Goal: Task Accomplishment & Management: Manage account settings

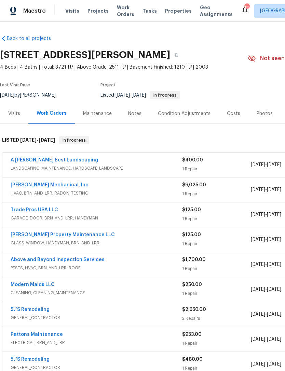
click at [20, 159] on link "A Lopez Best Landscaping" at bounding box center [54, 160] width 87 height 5
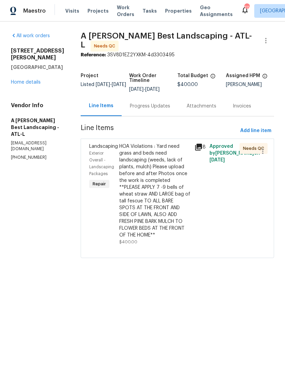
click at [111, 157] on span "Exterior Overall - Landscaping Packages" at bounding box center [101, 163] width 25 height 25
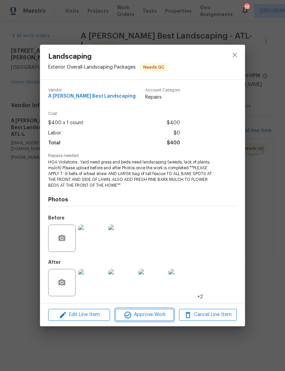
click at [144, 313] on span "Approve Work" at bounding box center [144, 314] width 54 height 9
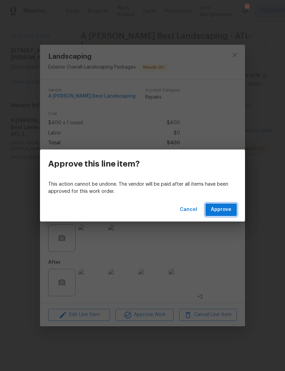
click at [222, 208] on span "Approve" at bounding box center [221, 209] width 20 height 9
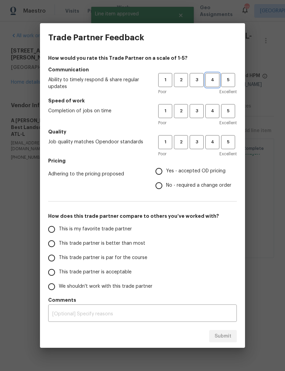
click at [214, 82] on span "4" at bounding box center [212, 80] width 13 height 8
click at [211, 113] on span "4" at bounding box center [212, 111] width 13 height 8
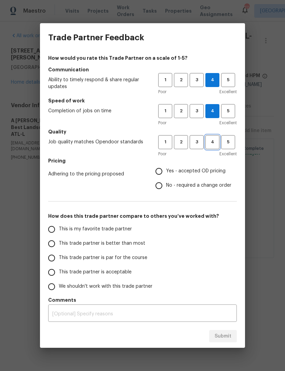
click at [214, 144] on span "4" at bounding box center [212, 142] width 13 height 8
click at [162, 173] on input "Yes - accepted OD pricing" at bounding box center [158, 171] width 14 height 14
radio input "true"
click at [55, 271] on input "This trade partner is acceptable" at bounding box center [51, 272] width 14 height 14
click at [225, 336] on span "Submit" at bounding box center [222, 336] width 17 height 9
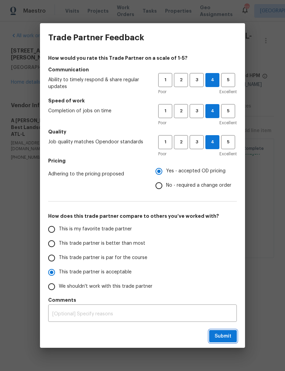
radio input "true"
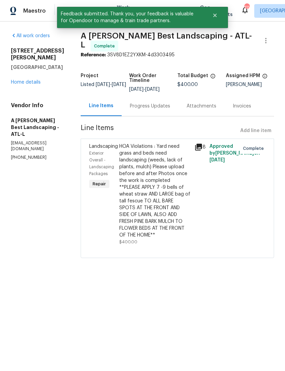
click at [28, 80] on link "Home details" at bounding box center [26, 82] width 30 height 5
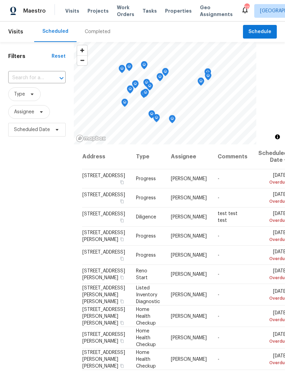
click at [37, 75] on input "text" at bounding box center [27, 78] width 38 height 11
type input "61 barr"
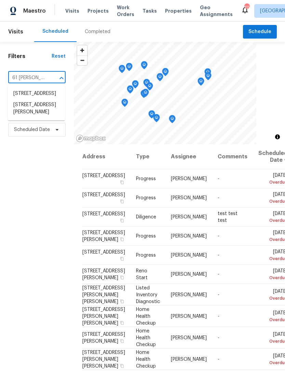
click at [44, 96] on li "61 Barrington Pl, Marietta, GA 30066" at bounding box center [36, 93] width 57 height 11
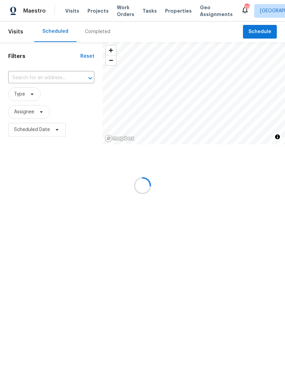
type input "61 Barrington Pl, Marietta, GA 30066"
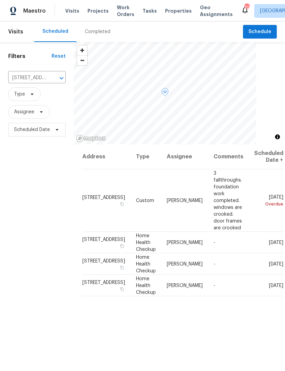
click at [93, 183] on td "61 Barrington Pl, Marietta, GA 30066" at bounding box center [106, 200] width 48 height 62
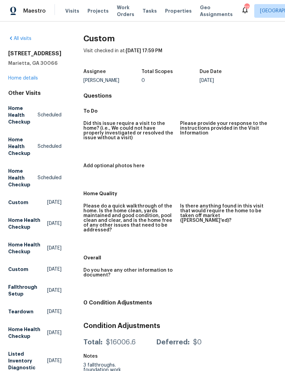
click at [30, 77] on link "Home details" at bounding box center [23, 78] width 30 height 5
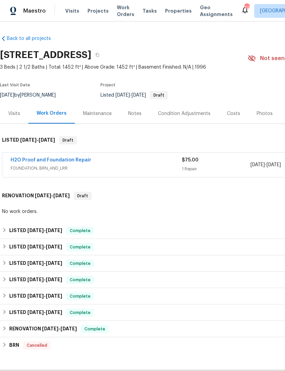
click at [46, 166] on span "FOUNDATION, BRN_AND_LRR" at bounding box center [96, 168] width 171 height 7
